Goal: Task Accomplishment & Management: Complete application form

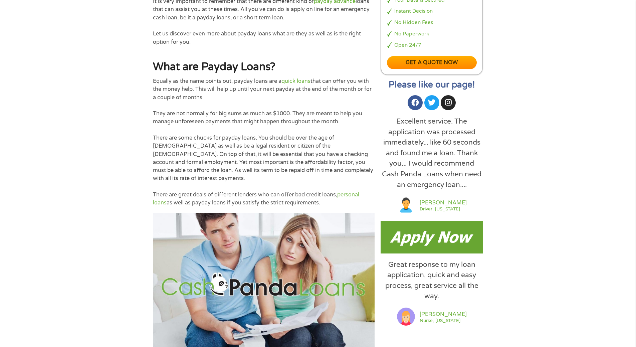
scroll to position [472, 0]
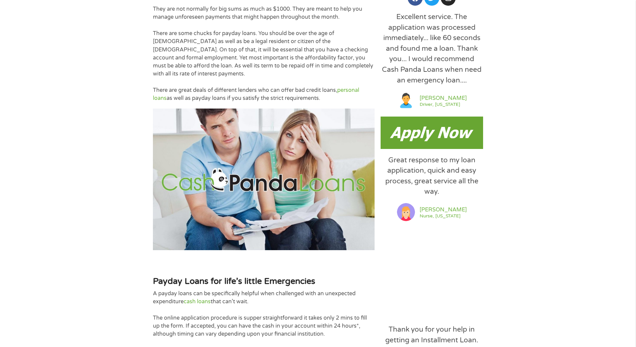
click at [437, 135] on img at bounding box center [432, 133] width 103 height 32
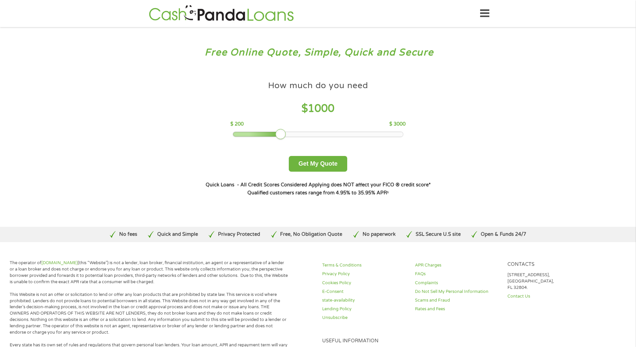
click at [260, 134] on div at bounding box center [318, 134] width 170 height 5
click at [310, 162] on button "Get My Quote" at bounding box center [318, 164] width 58 height 16
